Goal: Book appointment/travel/reservation

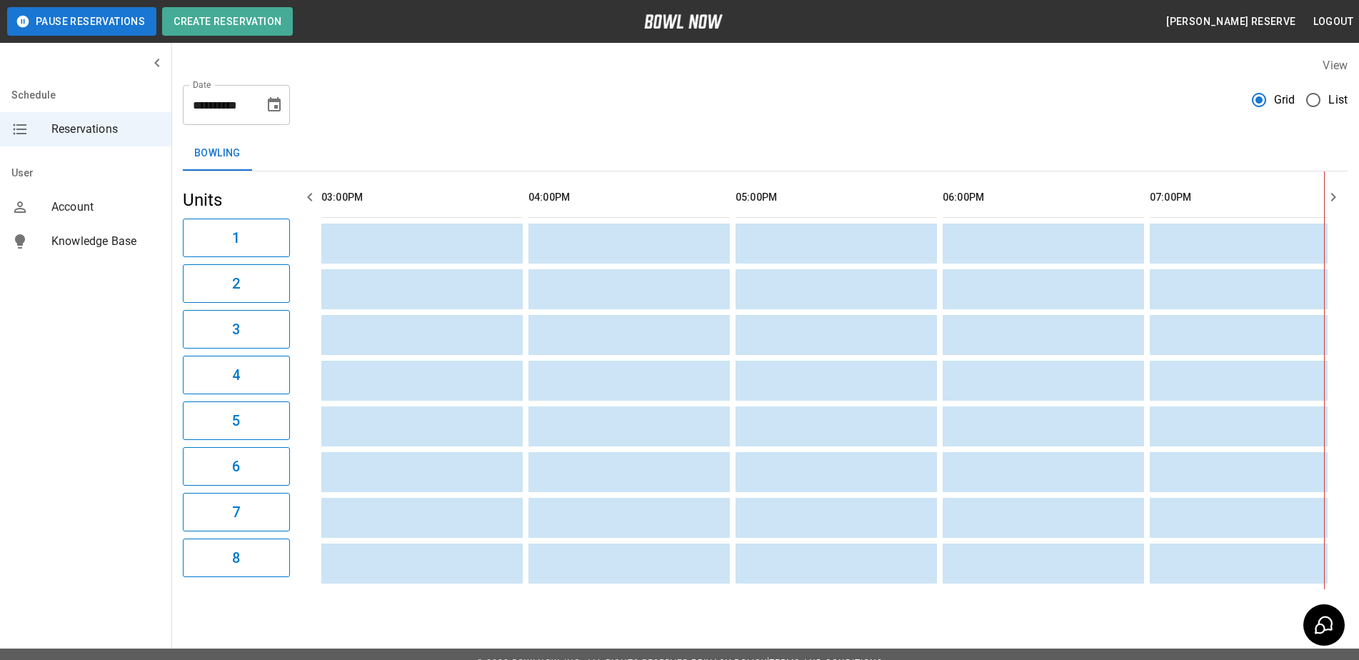
scroll to position [0, 828]
click at [276, 104] on icon "Choose date, selected date is Sep 3, 2025" at bounding box center [274, 104] width 17 height 17
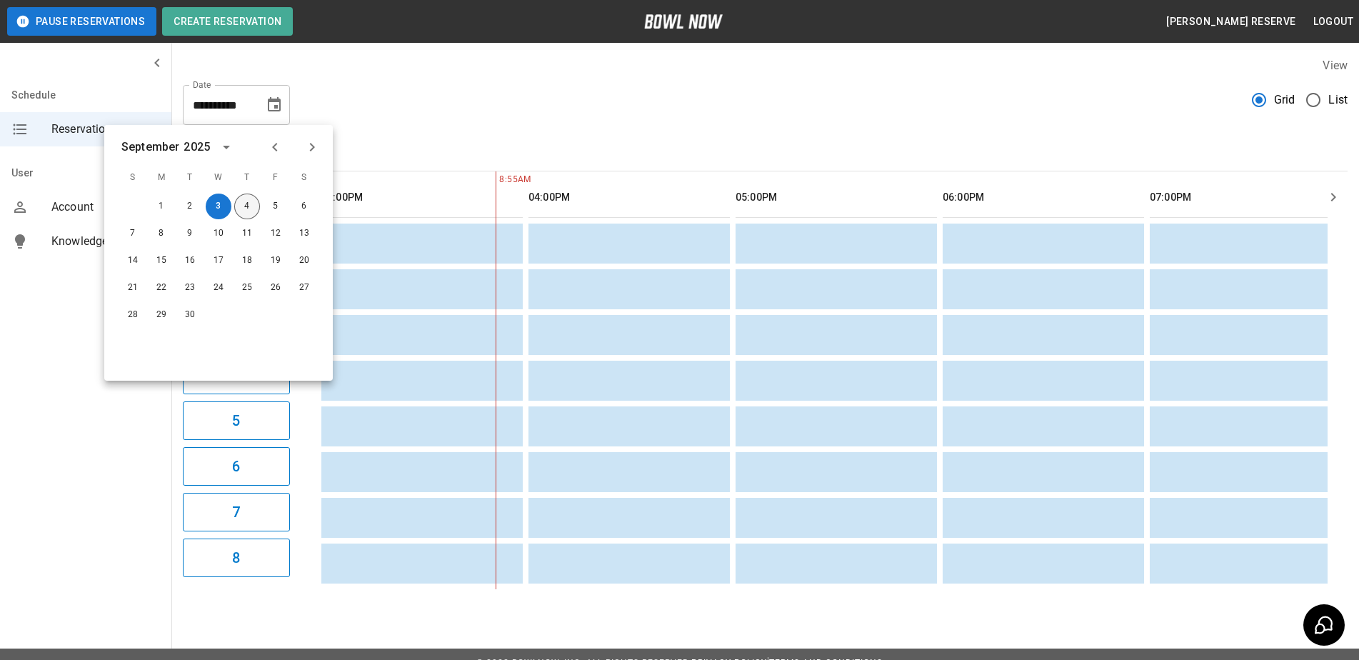
click at [248, 207] on button "4" at bounding box center [247, 206] width 26 height 26
type input "**********"
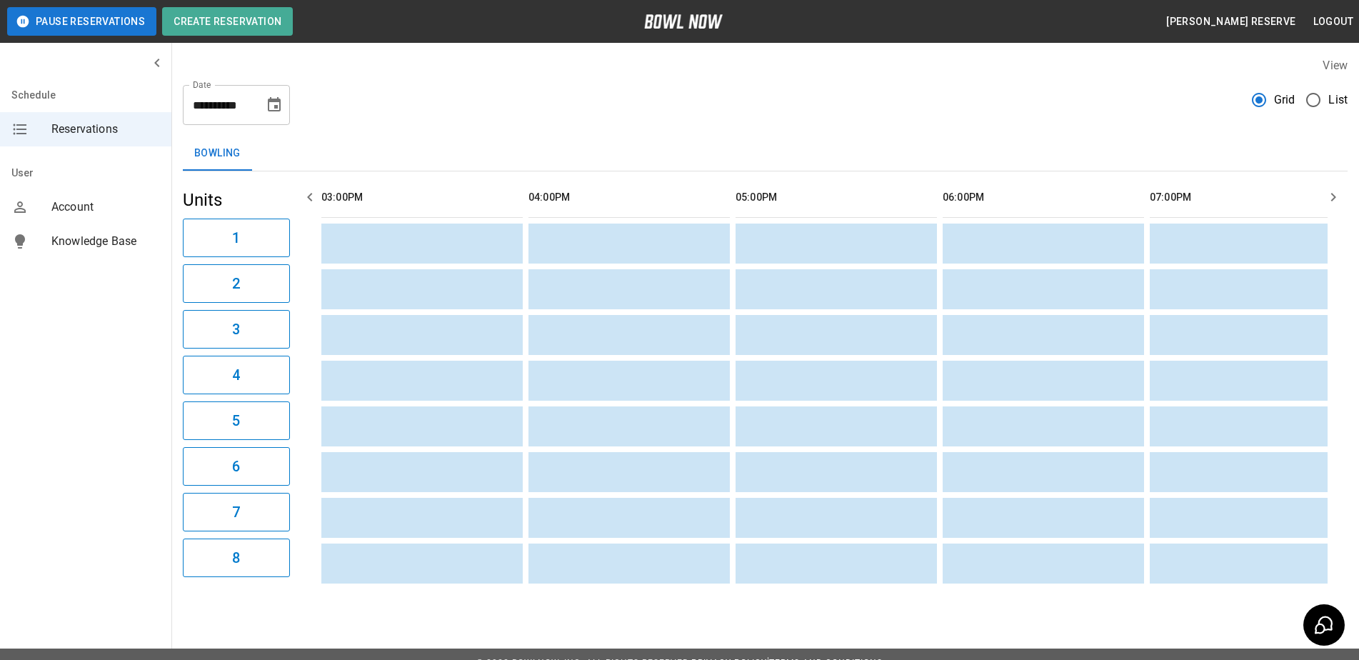
scroll to position [0, 1]
click at [1329, 197] on icon "button" at bounding box center [1332, 196] width 17 height 17
click at [1327, 197] on icon "button" at bounding box center [1332, 196] width 17 height 17
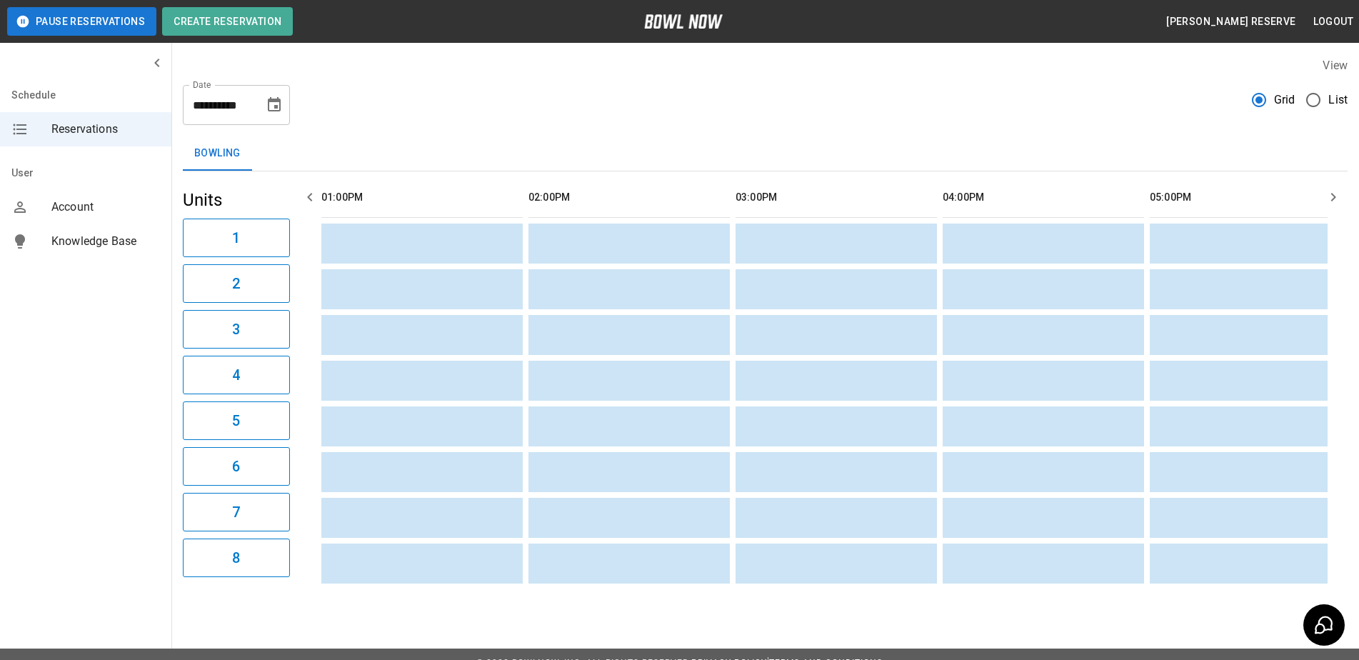
click at [1327, 197] on icon "button" at bounding box center [1332, 196] width 17 height 17
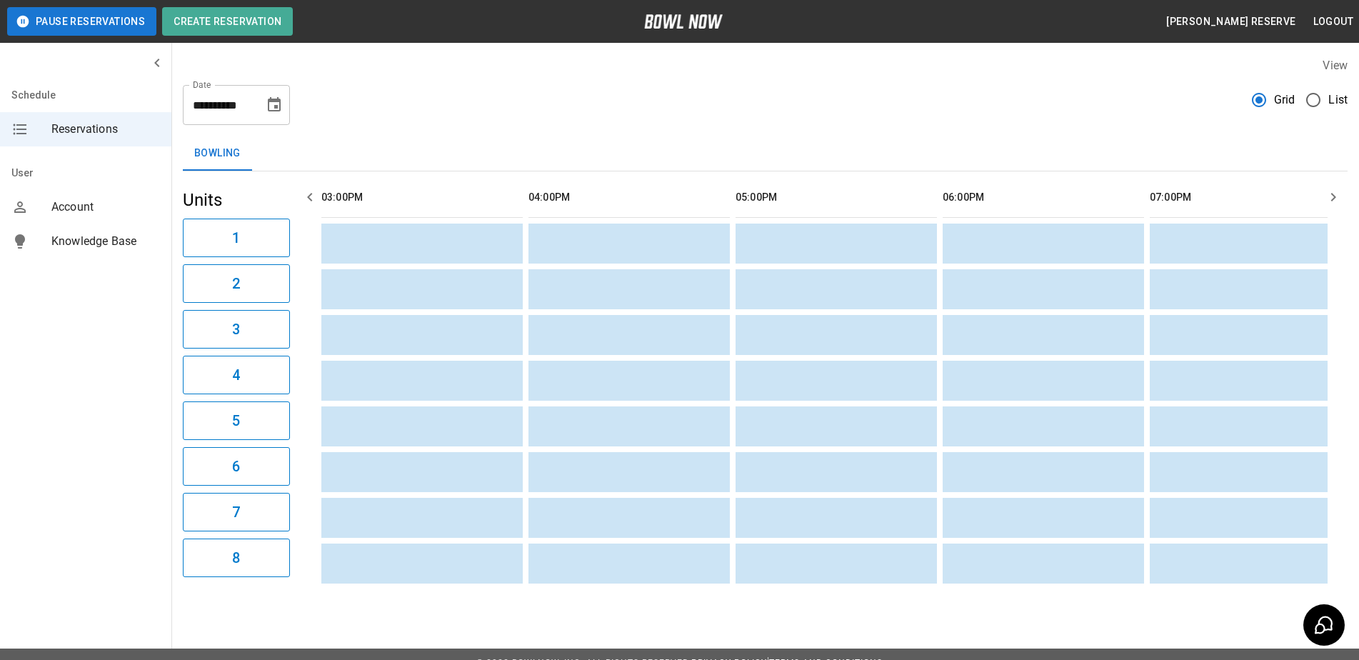
scroll to position [0, 1035]
click at [1326, 197] on icon "button" at bounding box center [1332, 196] width 17 height 17
click at [1326, 196] on icon "button" at bounding box center [1332, 196] width 17 height 17
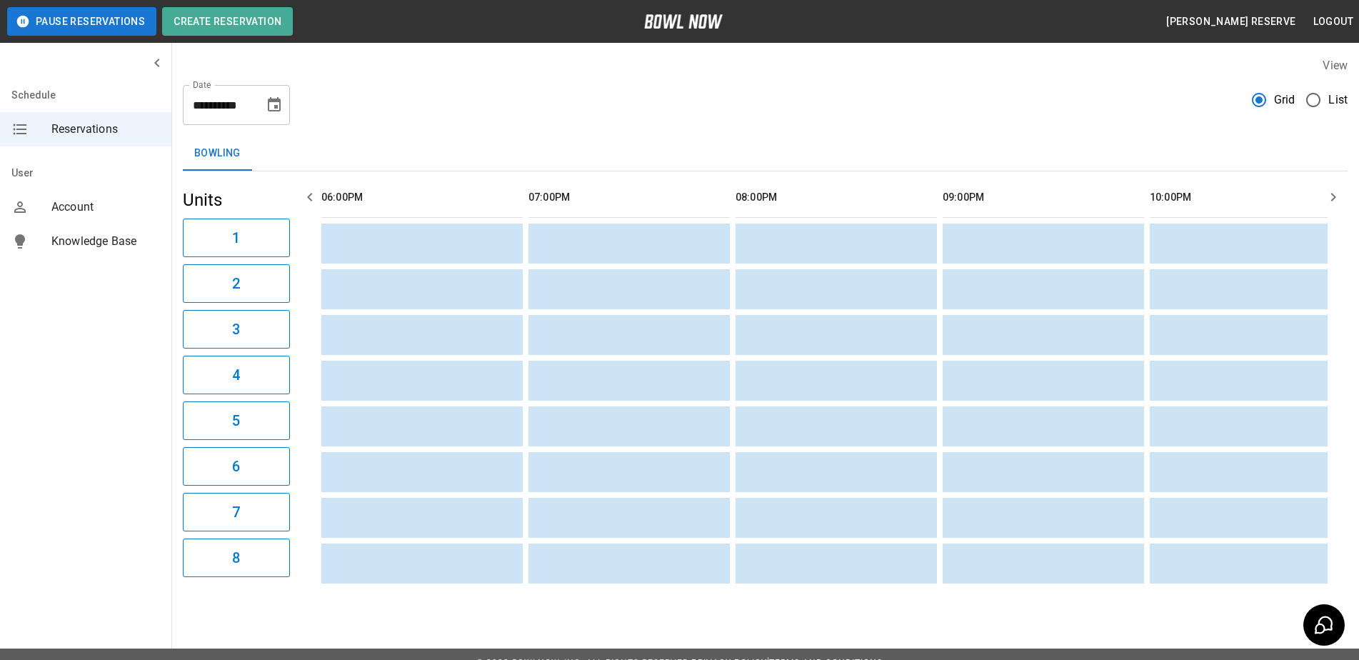
click at [1326, 196] on icon "button" at bounding box center [1332, 196] width 17 height 17
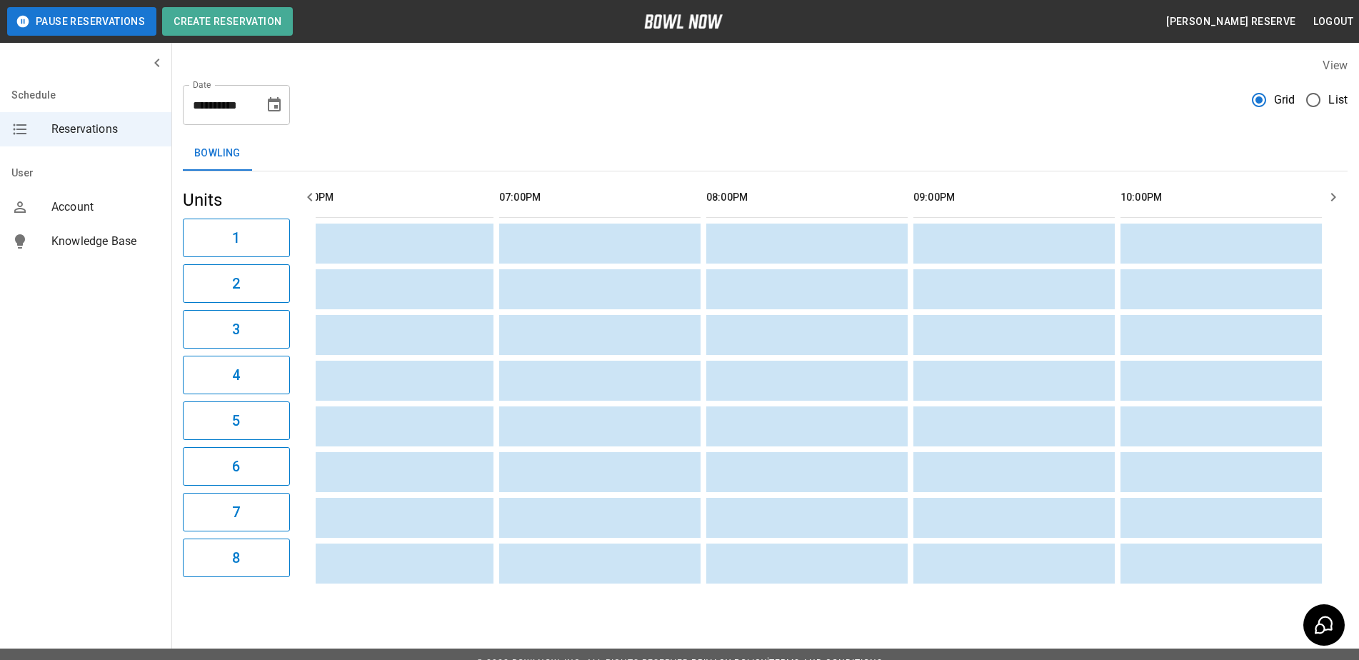
click at [1324, 196] on icon "button" at bounding box center [1332, 196] width 17 height 17
click at [1322, 196] on button "button" at bounding box center [1333, 197] width 29 height 29
click at [1320, 196] on button "button" at bounding box center [1333, 197] width 29 height 29
click at [308, 196] on icon "button" at bounding box center [309, 197] width 5 height 9
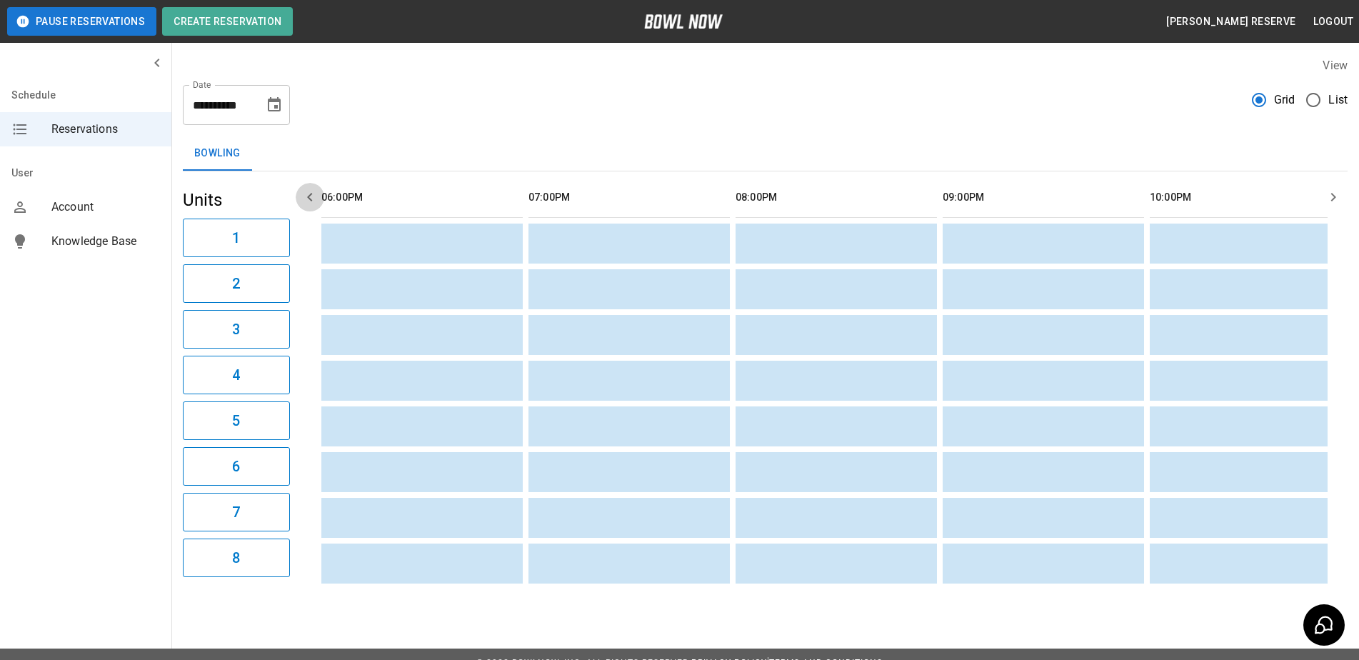
click at [308, 196] on icon "button" at bounding box center [309, 197] width 5 height 9
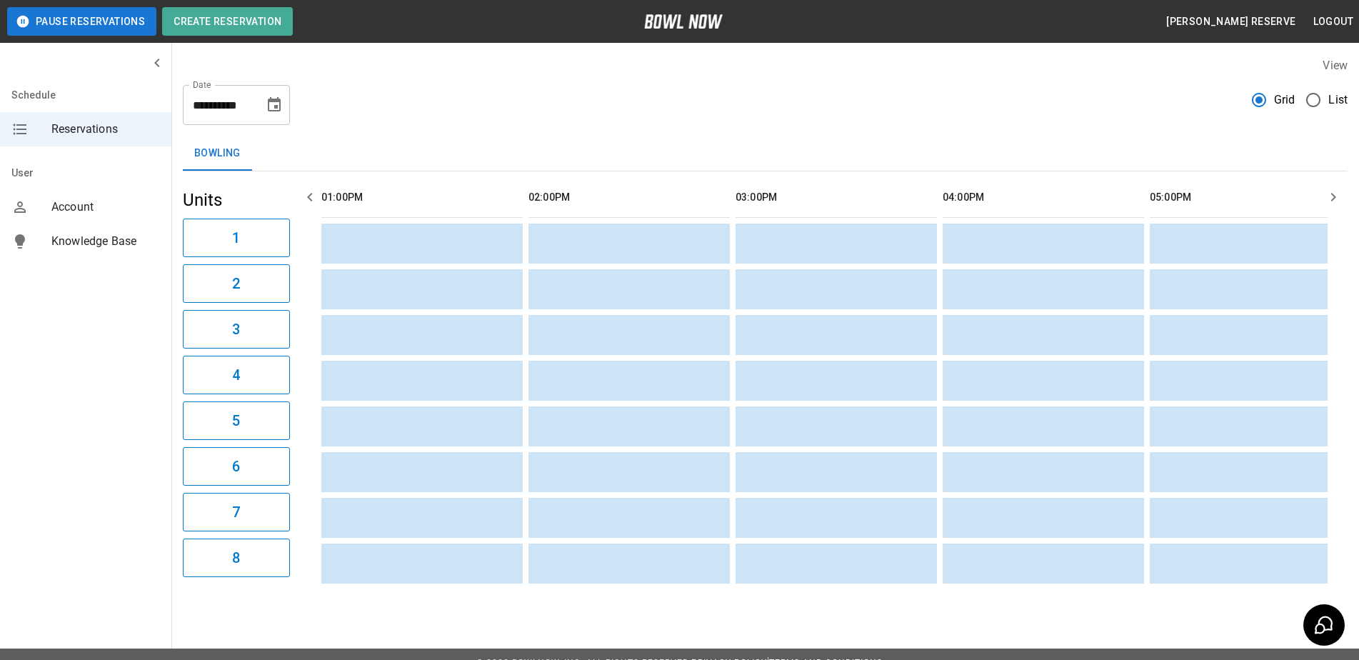
click at [308, 196] on icon "button" at bounding box center [309, 197] width 5 height 9
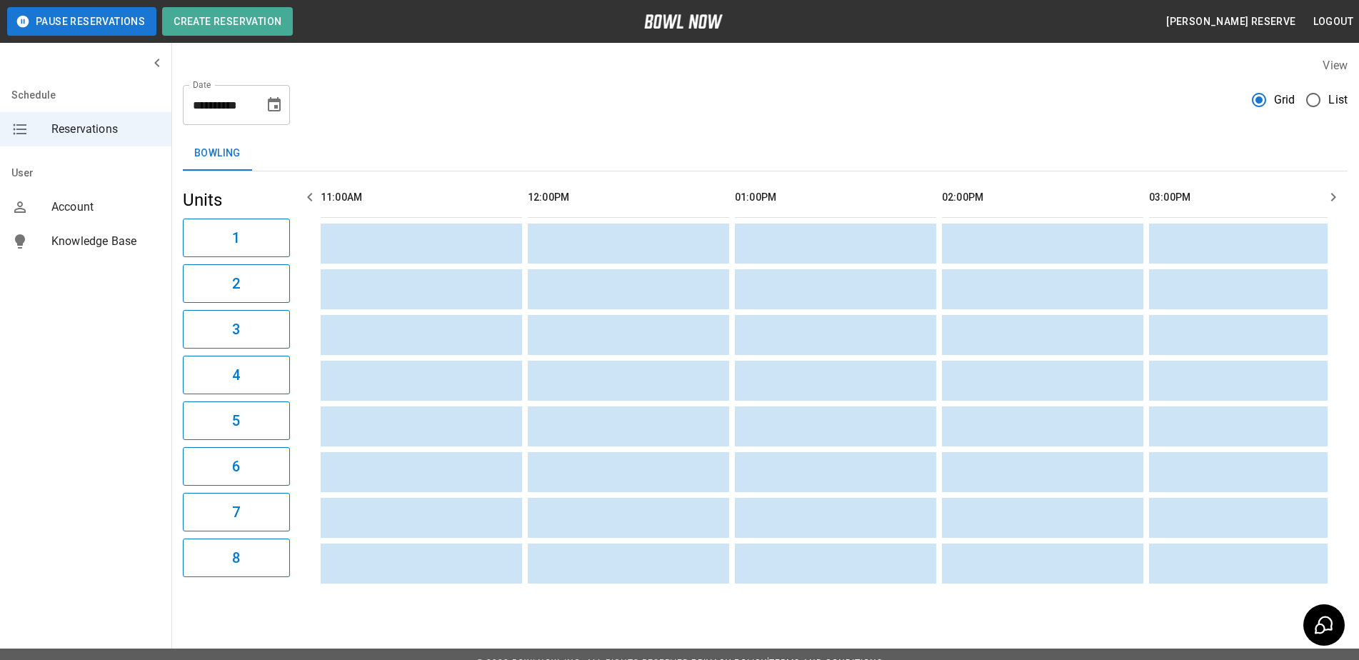
click at [308, 196] on icon "button" at bounding box center [309, 197] width 5 height 9
